Goal: Find specific page/section: Find specific page/section

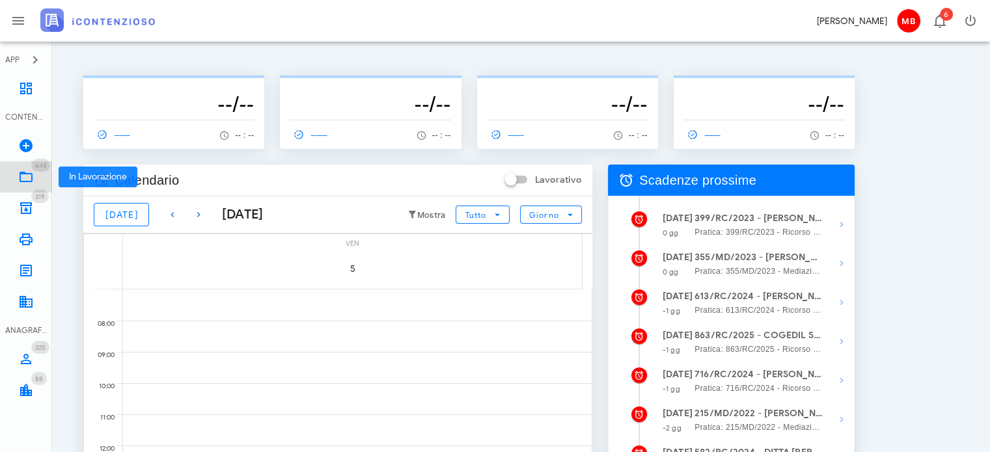
drag, startPoint x: 0, startPoint y: 0, endPoint x: 31, endPoint y: 173, distance: 176.0
click at [31, 173] on icon at bounding box center [26, 177] width 16 height 16
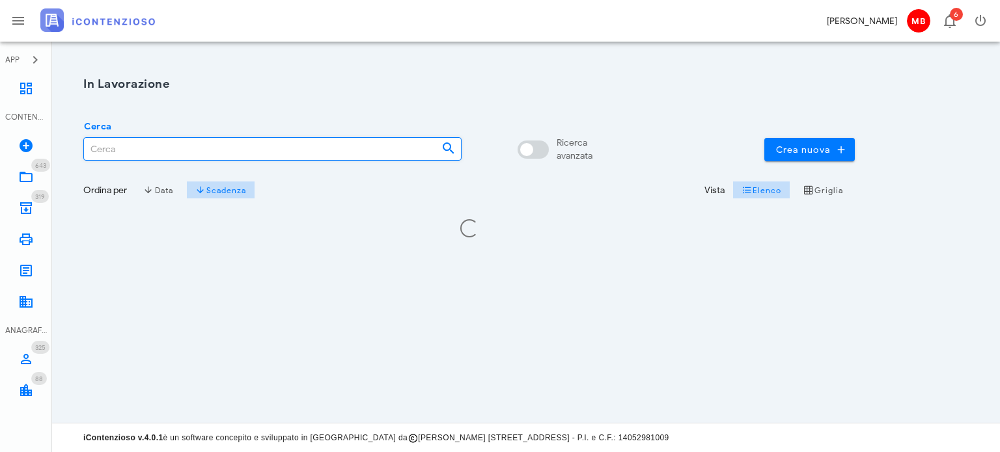
click at [204, 144] on input "Cerca" at bounding box center [257, 149] width 347 height 22
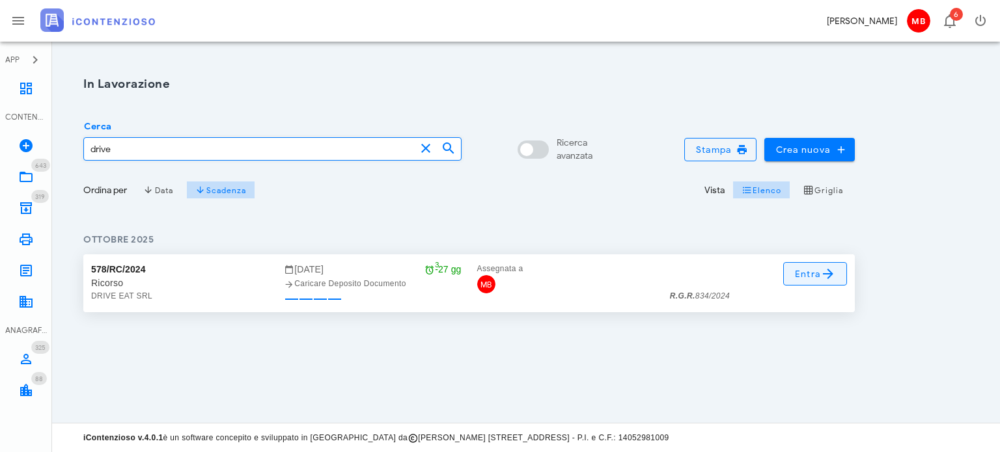
type input "drive"
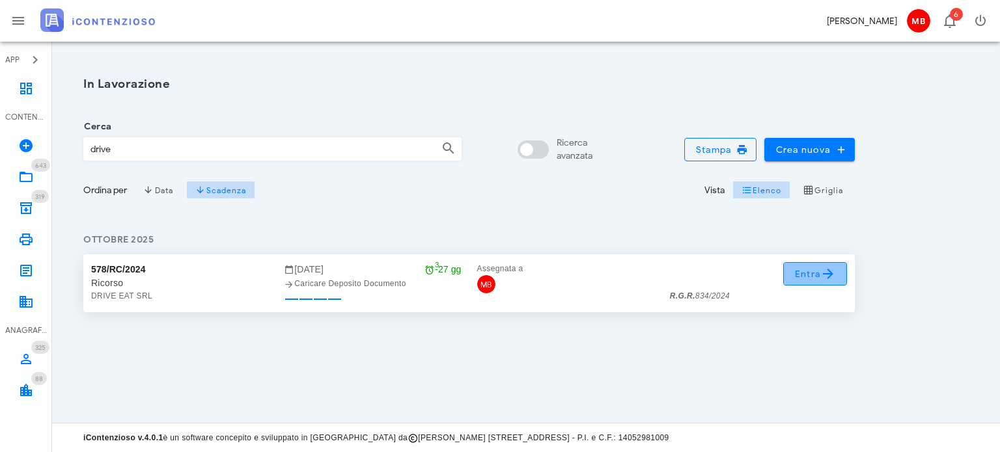
click at [807, 269] on span "Entra" at bounding box center [815, 274] width 42 height 16
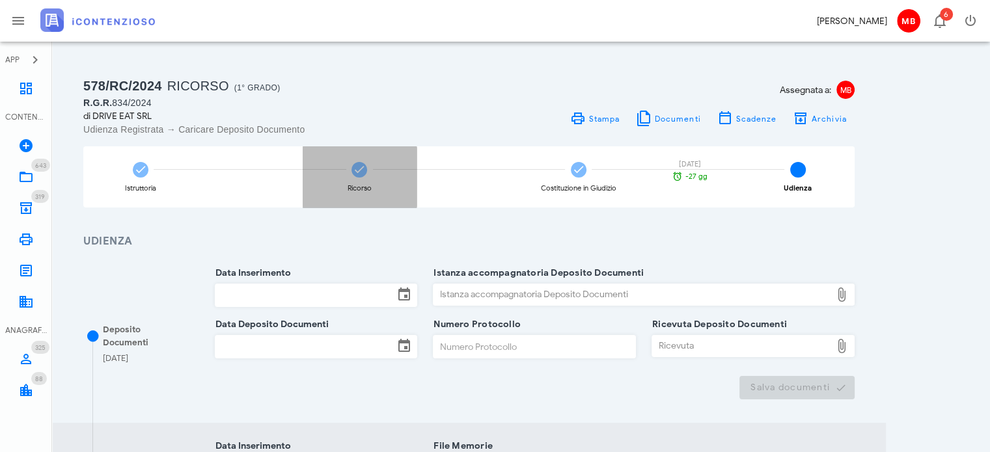
click at [362, 171] on icon at bounding box center [359, 169] width 13 height 13
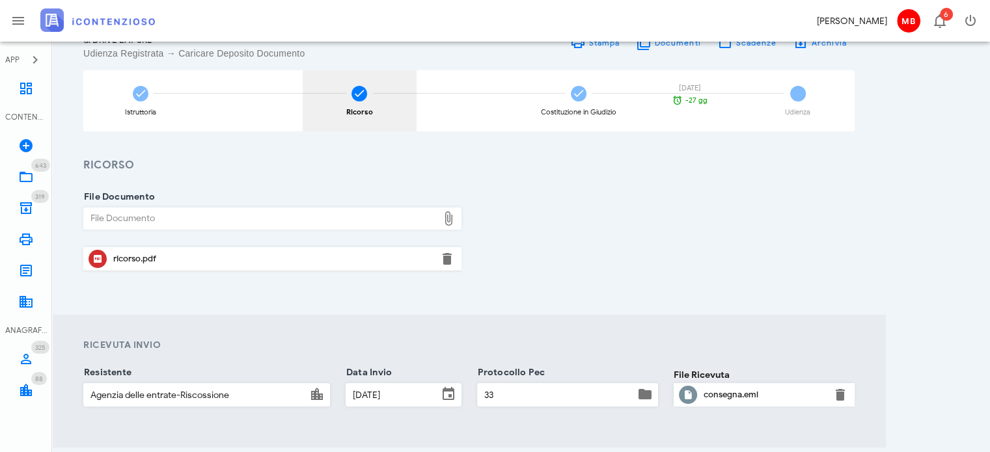
scroll to position [130, 0]
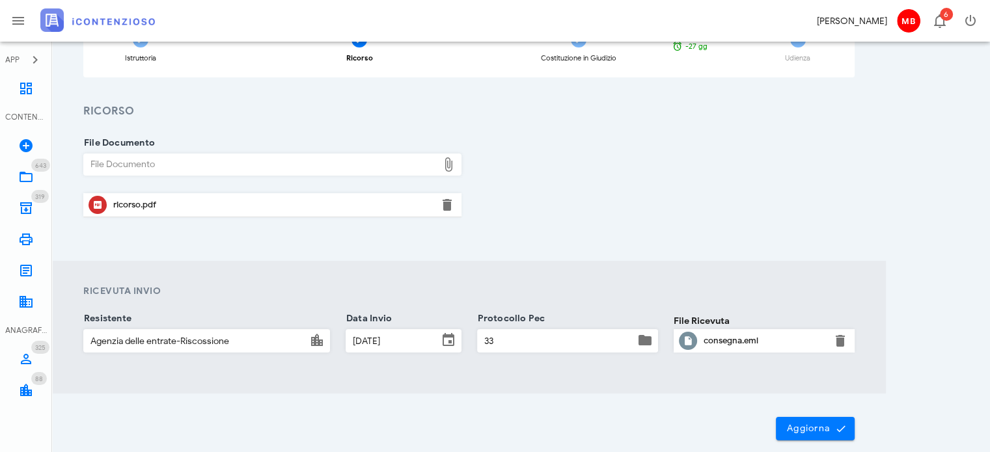
click at [145, 208] on div "ricorso.pdf" at bounding box center [272, 205] width 318 height 10
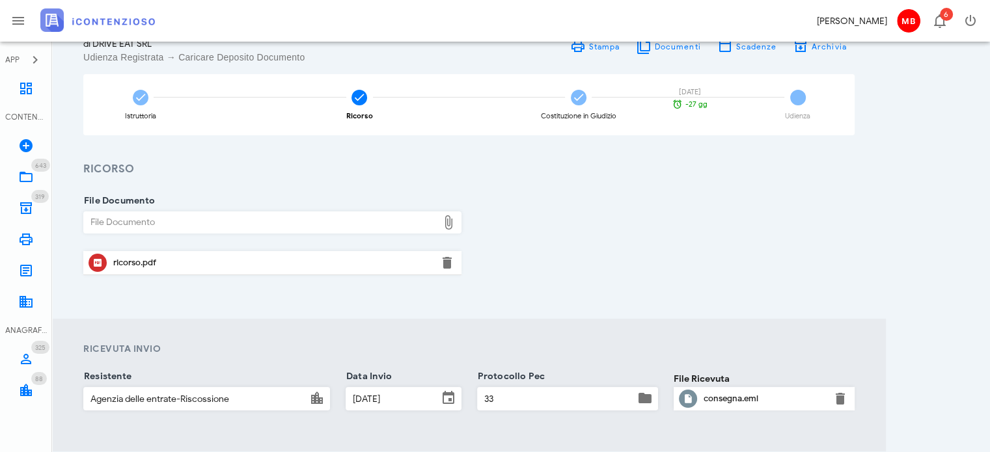
scroll to position [65, 0]
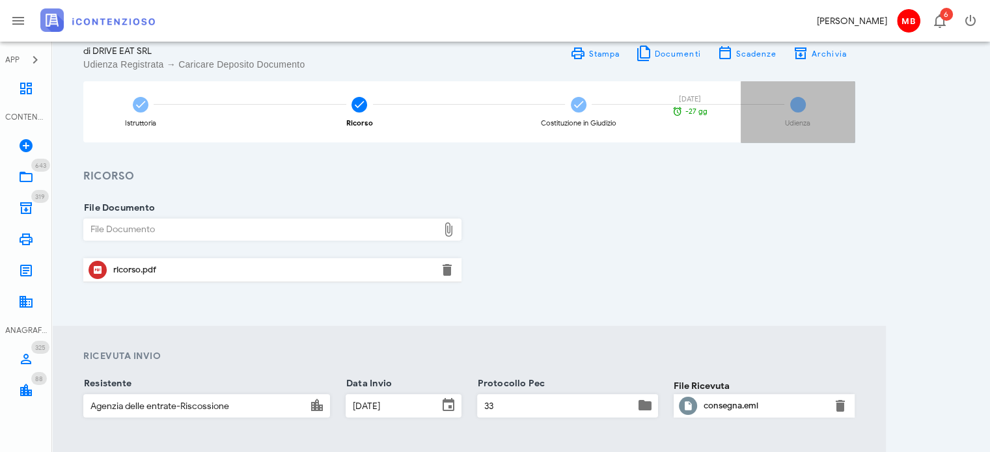
click at [788, 114] on div "4 Udienza [DATE] -27 gg" at bounding box center [798, 111] width 114 height 61
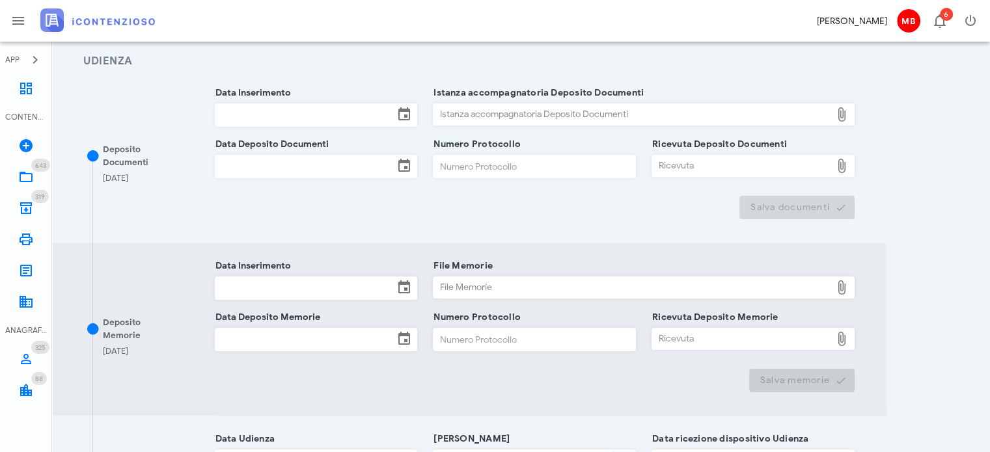
scroll to position [325, 0]
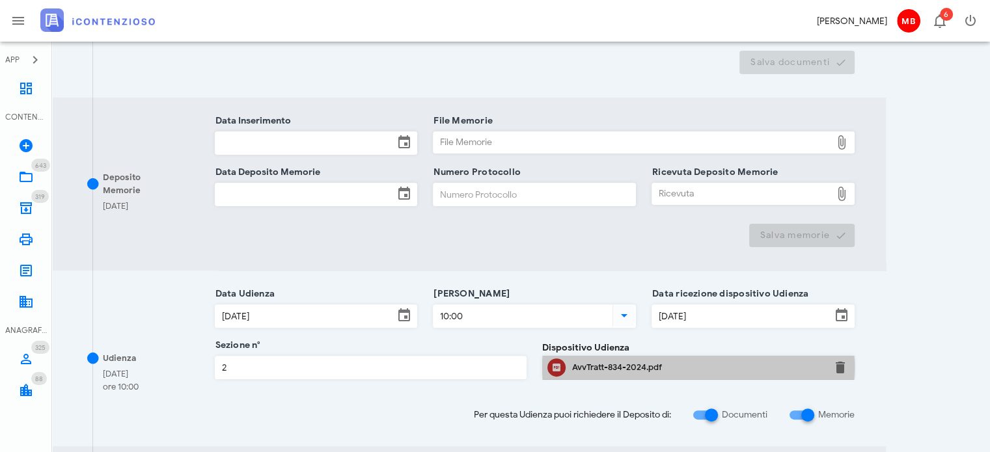
click at [633, 363] on div "AvvTratt-834-2024.pdf" at bounding box center [698, 368] width 253 height 10
